Goal: Information Seeking & Learning: Learn about a topic

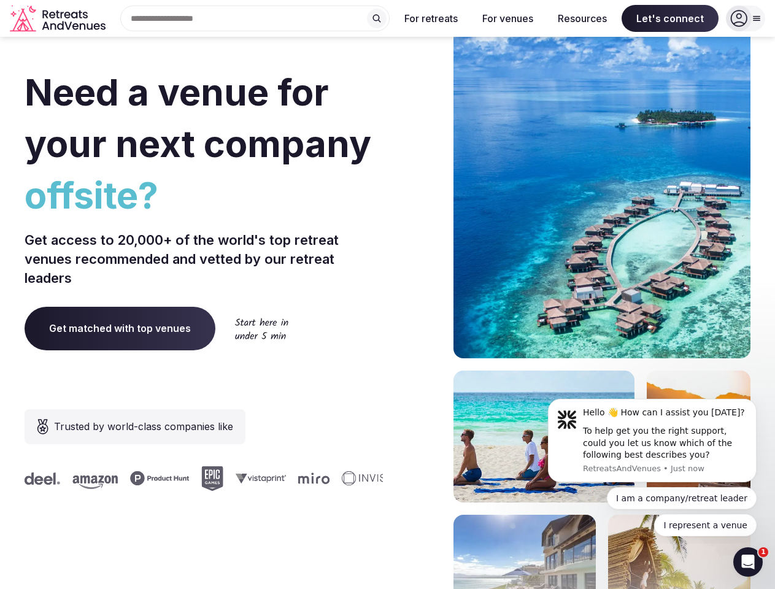
click at [387, 295] on div "Need a venue for your next company offsite? Get access to 20,000+ of the world'…" at bounding box center [388, 368] width 726 height 740
click at [255, 18] on div "Search Popular Destinations [GEOGRAPHIC_DATA], [GEOGRAPHIC_DATA] [GEOGRAPHIC_DA…" at bounding box center [250, 19] width 279 height 26
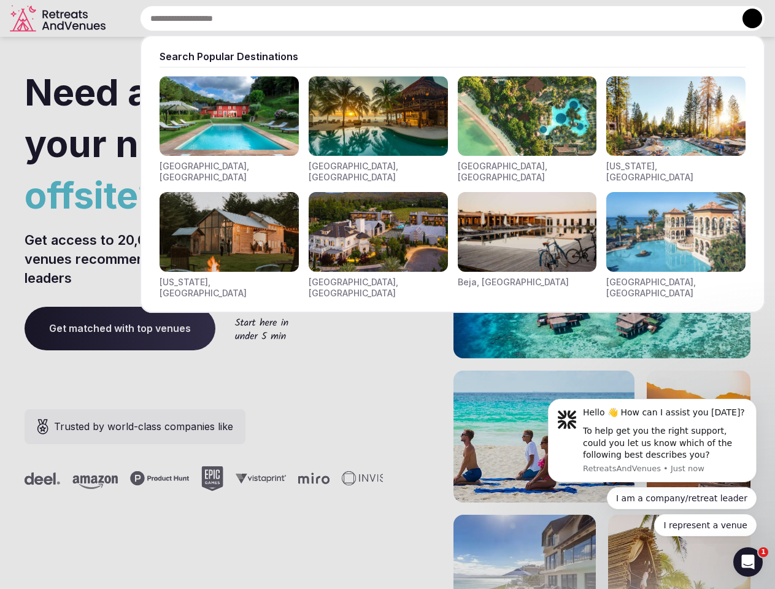
click at [377, 18] on input "text" at bounding box center [453, 19] width 626 height 26
click at [432, 18] on input "text" at bounding box center [453, 19] width 626 height 26
click at [508, 18] on input "text" at bounding box center [453, 19] width 626 height 26
click at [583, 18] on input "text" at bounding box center [453, 19] width 626 height 26
click at [670, 18] on input "text" at bounding box center [453, 19] width 626 height 26
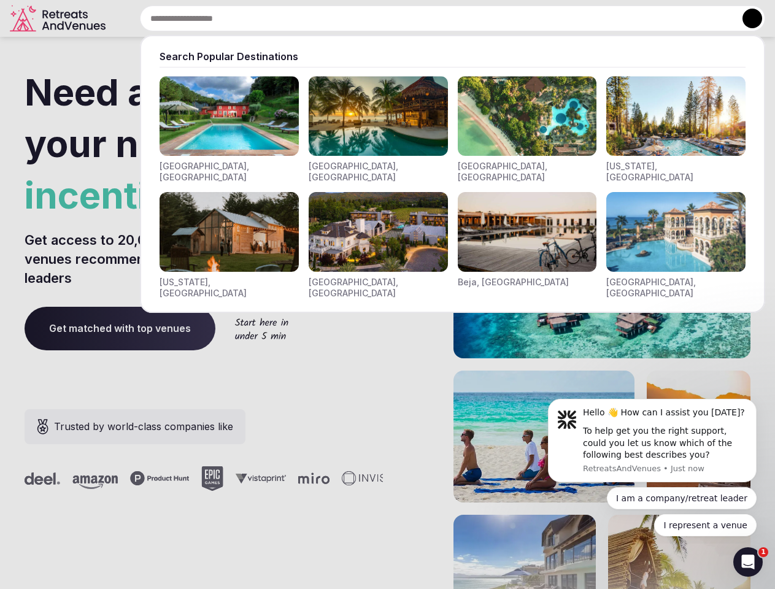
click at [746, 18] on button at bounding box center [753, 19] width 20 height 20
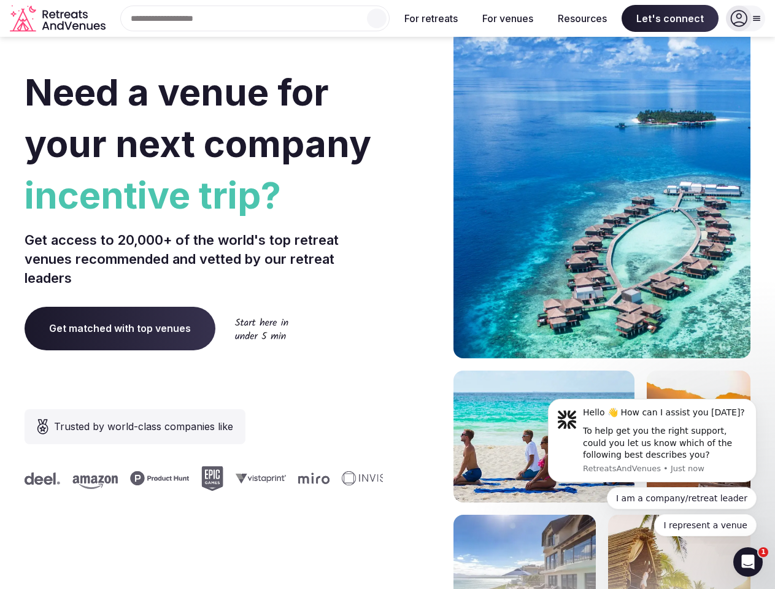
click at [653, 441] on div "To help get you the right support, could you let us know which of the following…" at bounding box center [665, 443] width 165 height 36
